Goal: Transaction & Acquisition: Purchase product/service

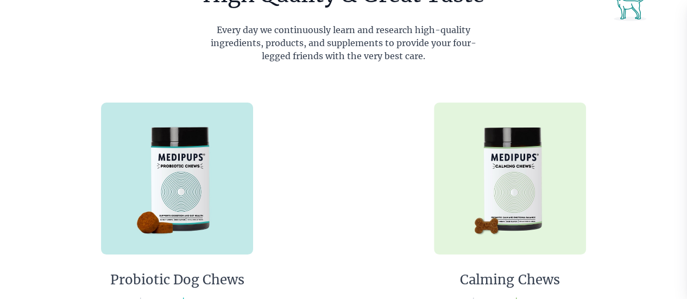
scroll to position [594, 0]
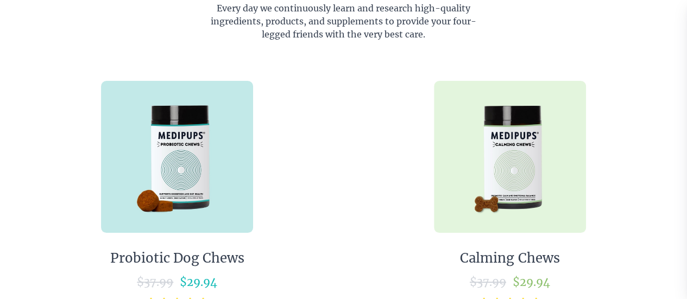
click at [529, 144] on img at bounding box center [510, 157] width 152 height 152
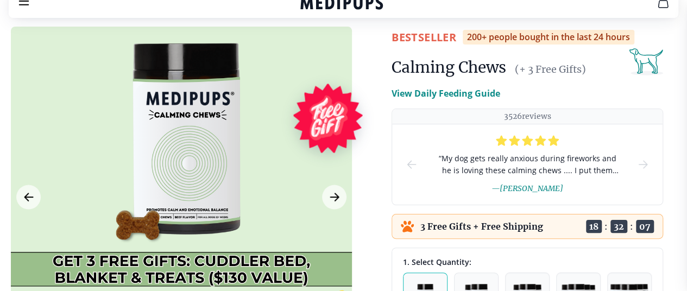
scroll to position [43, 0]
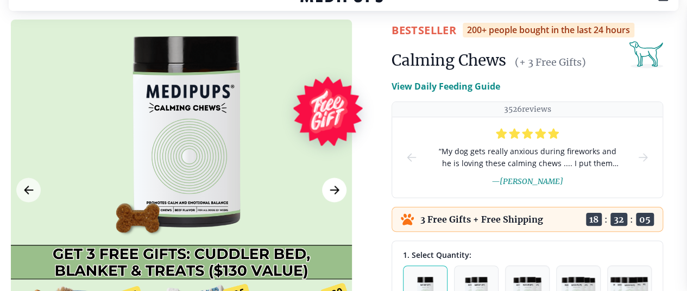
click at [332, 197] on icon "Next Image" at bounding box center [334, 191] width 13 height 14
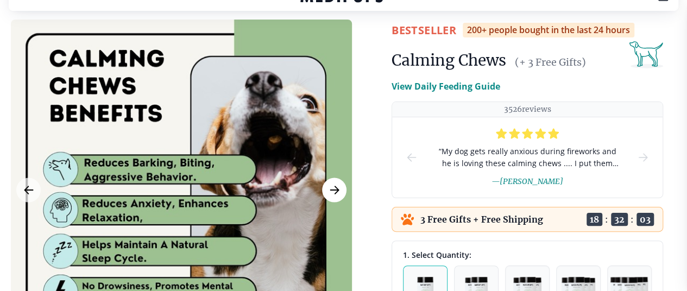
click at [332, 197] on icon "Next Image" at bounding box center [334, 191] width 13 height 14
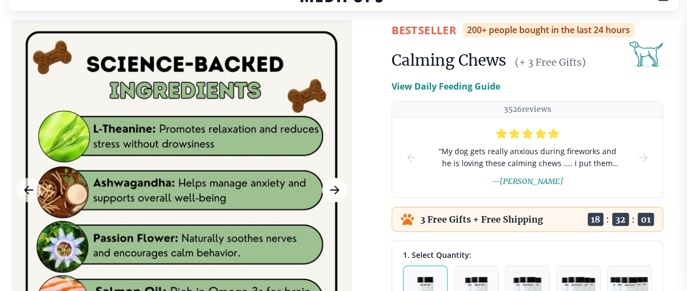
click at [332, 197] on icon "Next Image" at bounding box center [334, 191] width 13 height 14
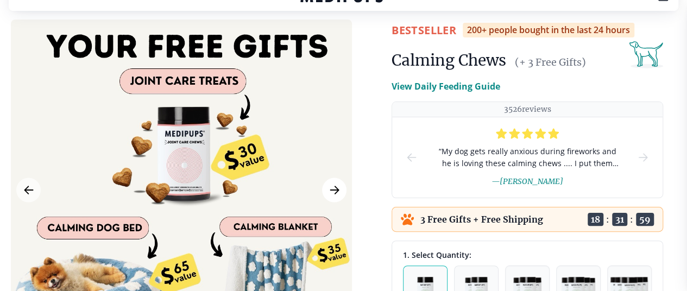
click at [332, 197] on icon "Next Image" at bounding box center [334, 191] width 13 height 14
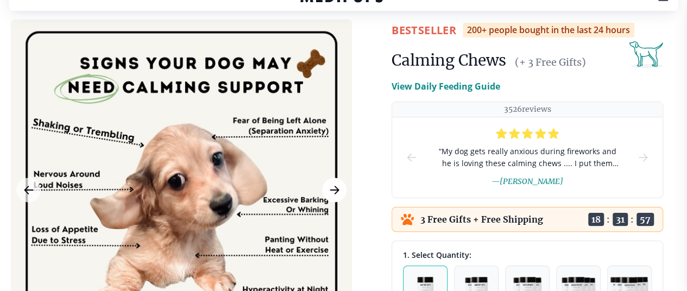
click at [332, 197] on icon "Next Image" at bounding box center [334, 191] width 13 height 14
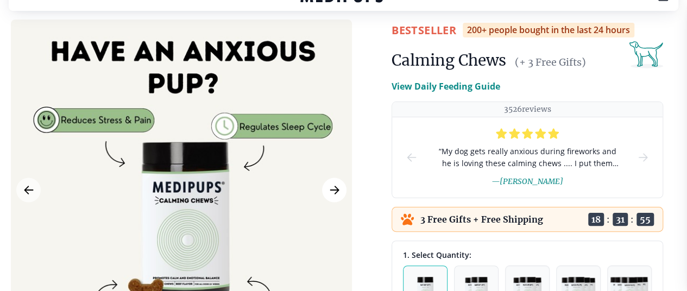
click at [332, 197] on icon "Next Image" at bounding box center [334, 191] width 13 height 14
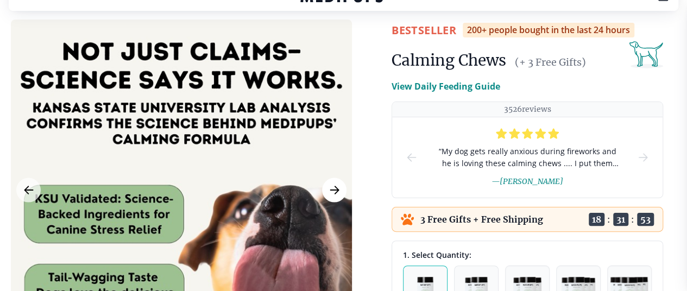
click at [332, 197] on icon "Next Image" at bounding box center [334, 191] width 13 height 14
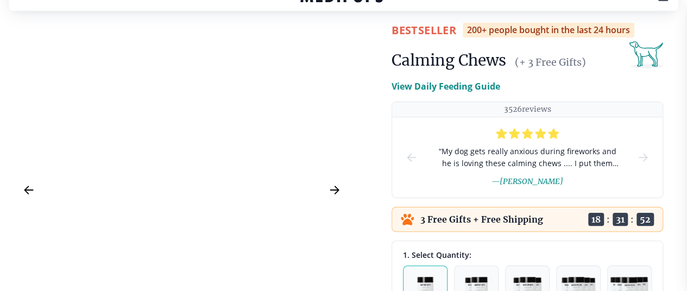
click at [332, 197] on icon "Next Image" at bounding box center [334, 191] width 13 height 14
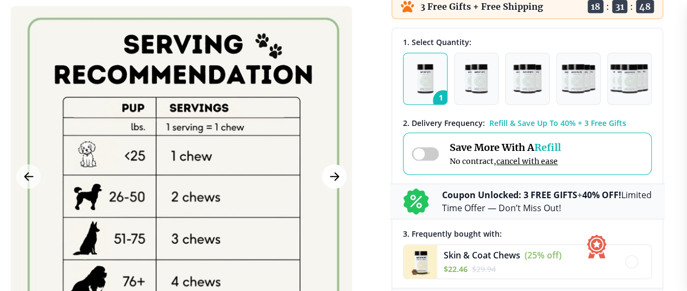
scroll to position [262, 0]
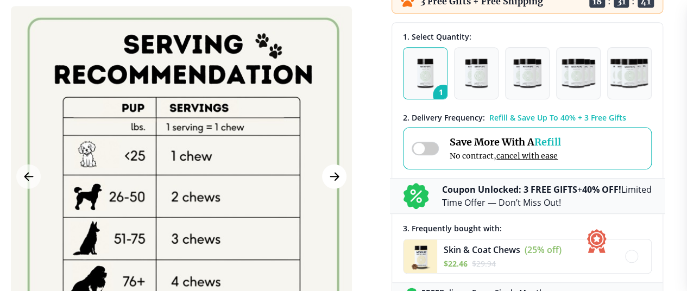
click at [329, 175] on icon "Next Image" at bounding box center [334, 176] width 13 height 14
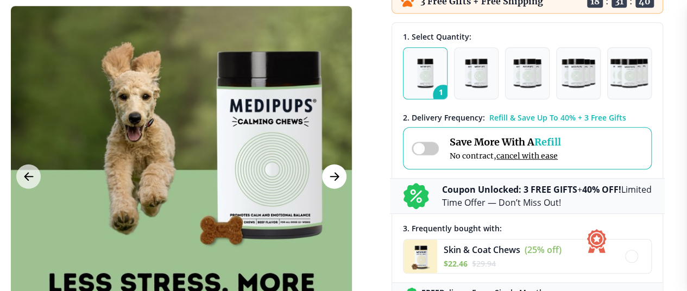
click at [329, 175] on icon "Next Image" at bounding box center [334, 176] width 13 height 14
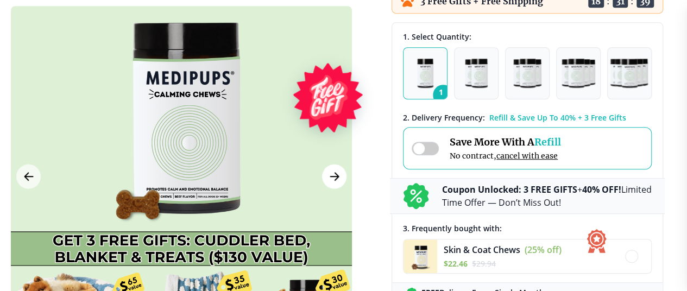
click at [329, 175] on icon "Next Image" at bounding box center [334, 176] width 13 height 14
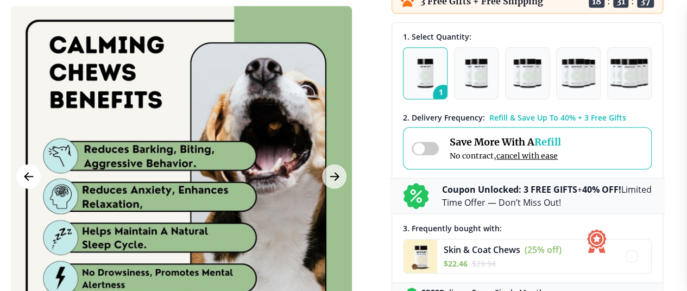
click at [24, 179] on icon "Previous Image" at bounding box center [28, 176] width 13 height 14
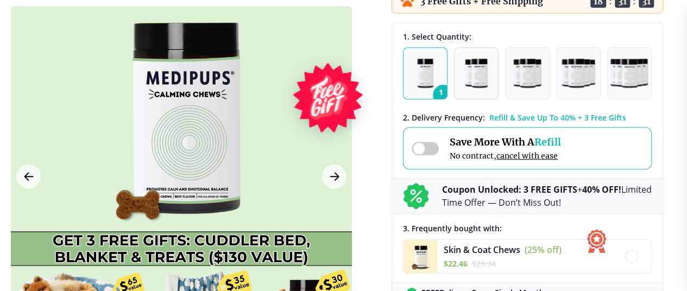
click at [475, 88] on img "button" at bounding box center [476, 73] width 23 height 29
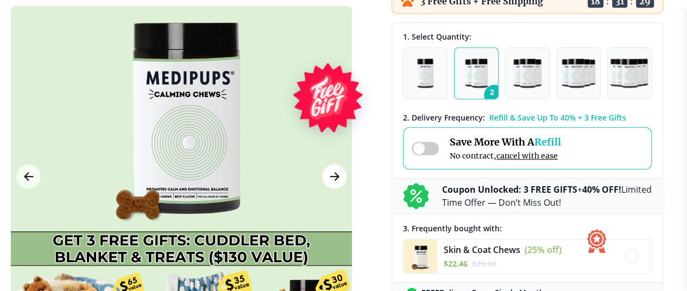
click at [334, 173] on icon "Next Image" at bounding box center [334, 177] width 8 height 8
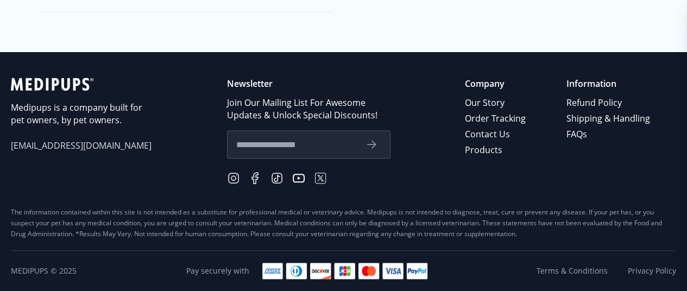
scroll to position [4669, 0]
click at [523, 127] on link "Order Tracking" at bounding box center [496, 119] width 62 height 16
